Goal: Register for event/course

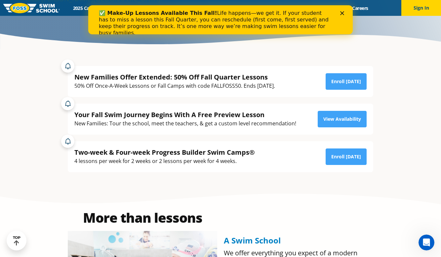
scroll to position [110, 0]
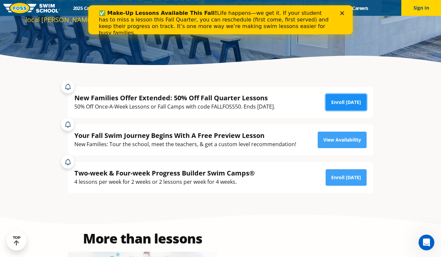
click at [349, 104] on link "Enroll Today" at bounding box center [345, 102] width 41 height 17
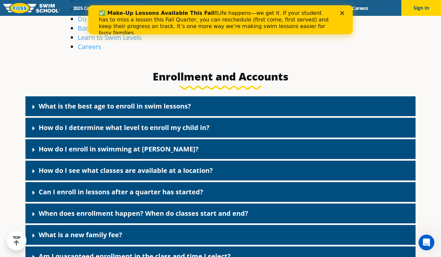
scroll to position [222, 0]
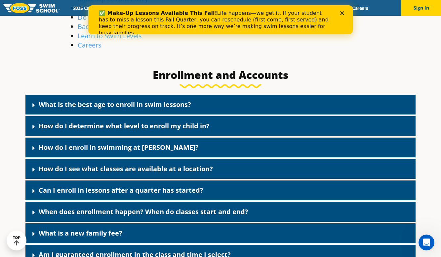
click at [135, 106] on link "What is the best age to enroll in swim lessons?" at bounding box center [115, 104] width 152 height 9
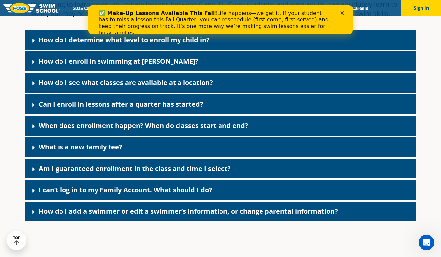
scroll to position [381, 0]
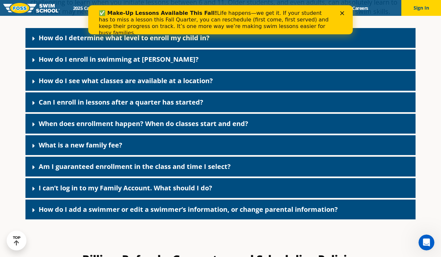
click at [151, 79] on link "How do I see what classes are available at a location?" at bounding box center [126, 80] width 174 height 9
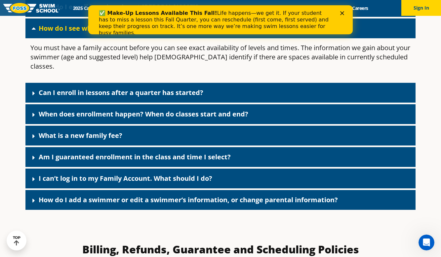
scroll to position [436, 0]
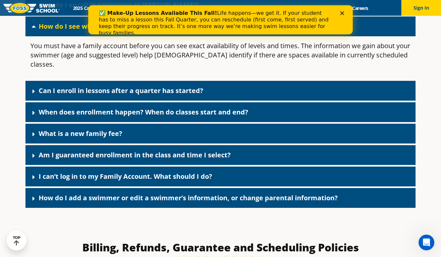
click at [164, 81] on div "Can I enroll in lessons after a quarter has started?" at bounding box center [220, 91] width 390 height 20
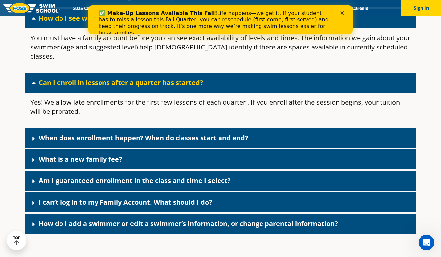
scroll to position [445, 0]
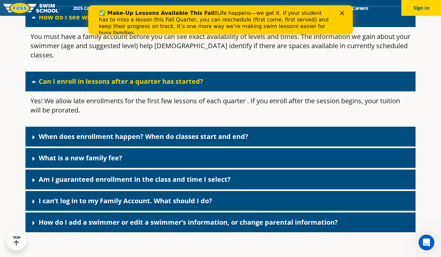
click at [170, 132] on link "When does enrollment happen? When do classes start and end?" at bounding box center [143, 136] width 209 height 9
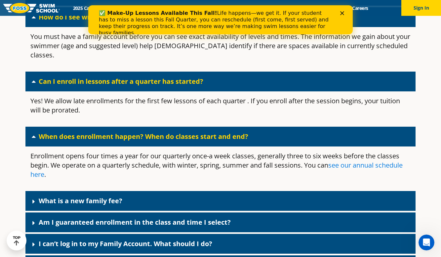
click at [359, 161] on link "see our annual schedule here" at bounding box center [216, 170] width 372 height 18
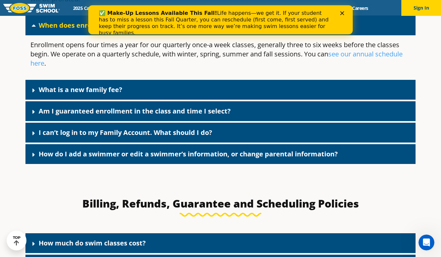
scroll to position [565, 0]
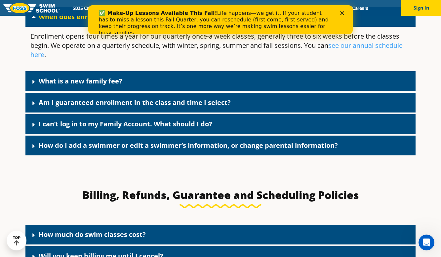
click at [42, 77] on link "What is a new family fee?" at bounding box center [81, 81] width 84 height 9
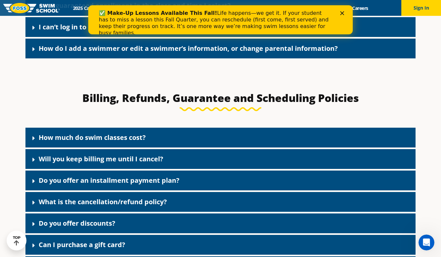
scroll to position [717, 0]
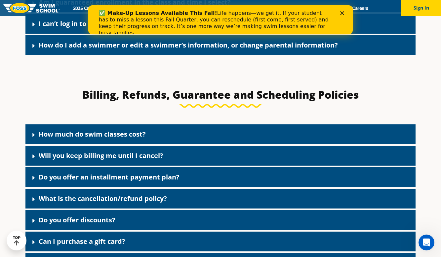
click at [62, 131] on link "How much do swim classes cost?" at bounding box center [92, 134] width 107 height 9
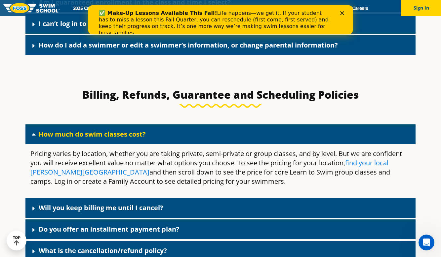
click at [372, 159] on link "find your local [PERSON_NAME][GEOGRAPHIC_DATA]" at bounding box center [209, 168] width 358 height 18
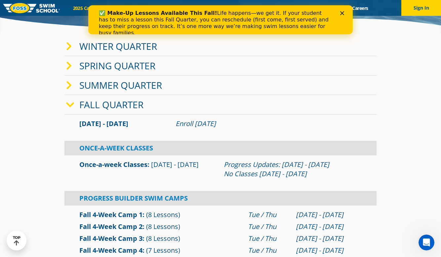
scroll to position [143, 0]
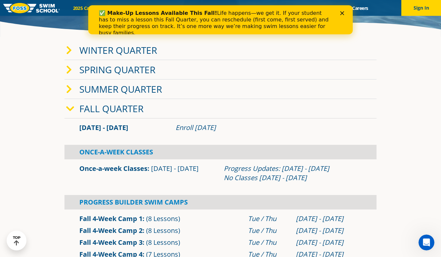
click at [142, 167] on link "Once-a-week Classes" at bounding box center [113, 168] width 68 height 9
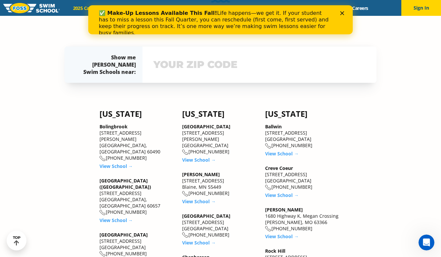
scroll to position [563, 0]
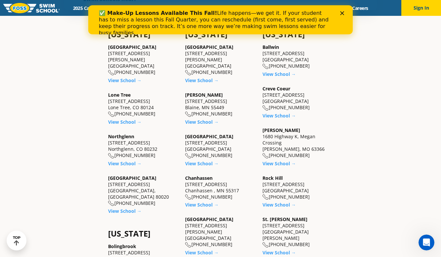
scroll to position [233, 0]
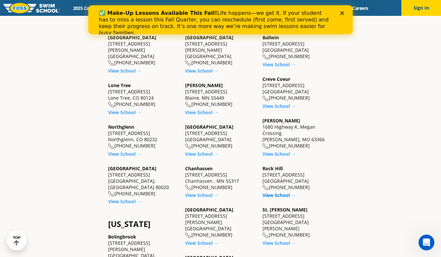
click at [281, 197] on link "View School →" at bounding box center [278, 195] width 33 height 6
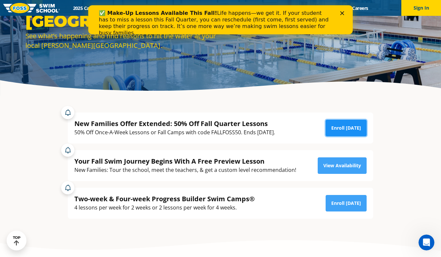
click at [339, 133] on link "Enroll Today" at bounding box center [345, 128] width 41 height 17
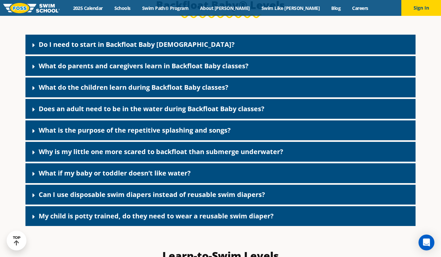
click at [32, 49] on icon at bounding box center [33, 45] width 7 height 7
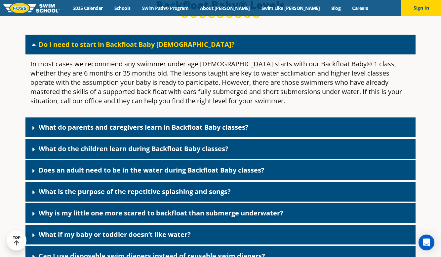
click at [107, 137] on div "What do parents and caregivers learn in Backfloat Baby classes?" at bounding box center [220, 128] width 390 height 20
